Goal: Find specific page/section: Find specific page/section

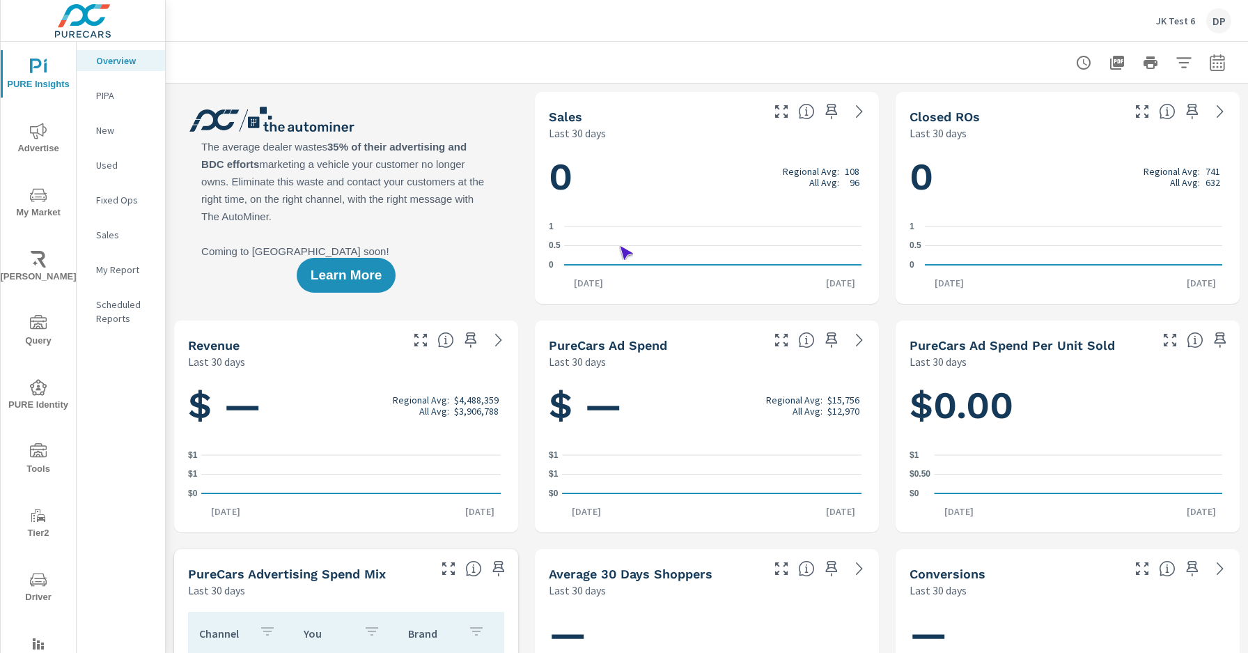
scroll to position [1, 0]
click at [36, 588] on span "Driver" at bounding box center [38, 588] width 67 height 34
